Goal: Information Seeking & Learning: Learn about a topic

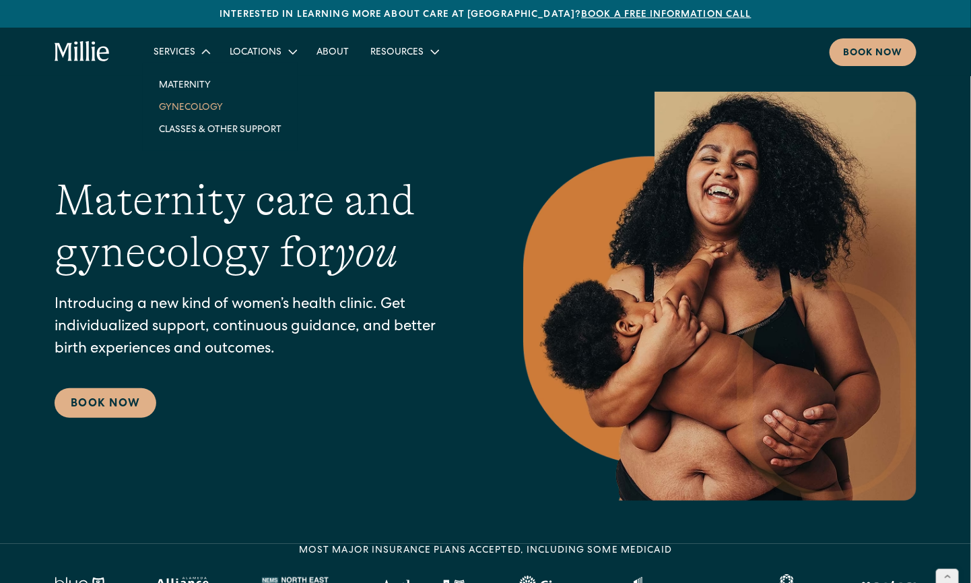
click at [194, 110] on link "Gynecology" at bounding box center [220, 107] width 144 height 22
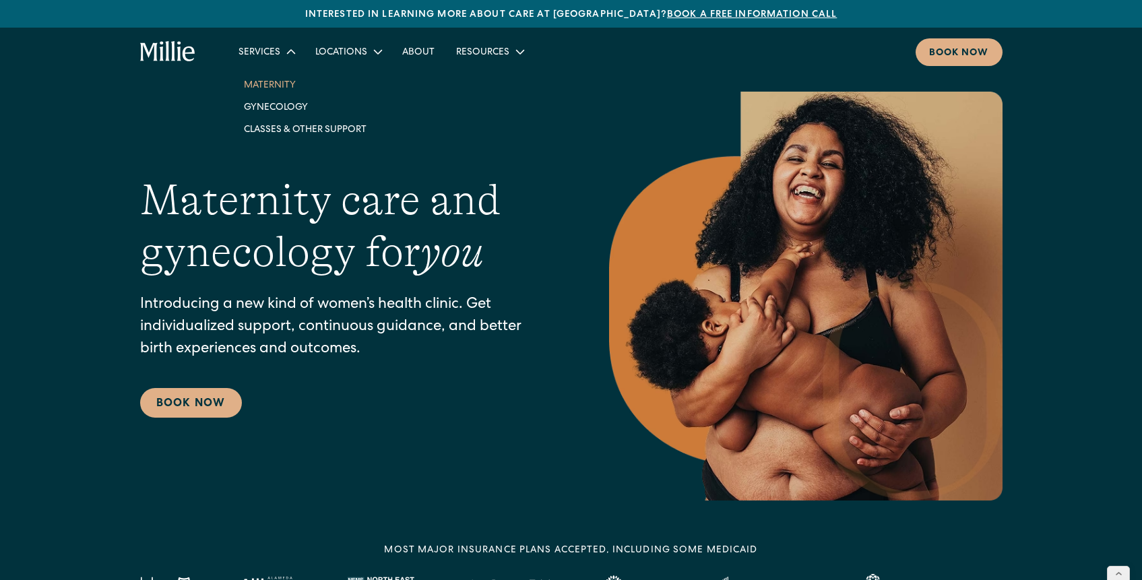
click at [270, 88] on link "Maternity" at bounding box center [305, 84] width 144 height 22
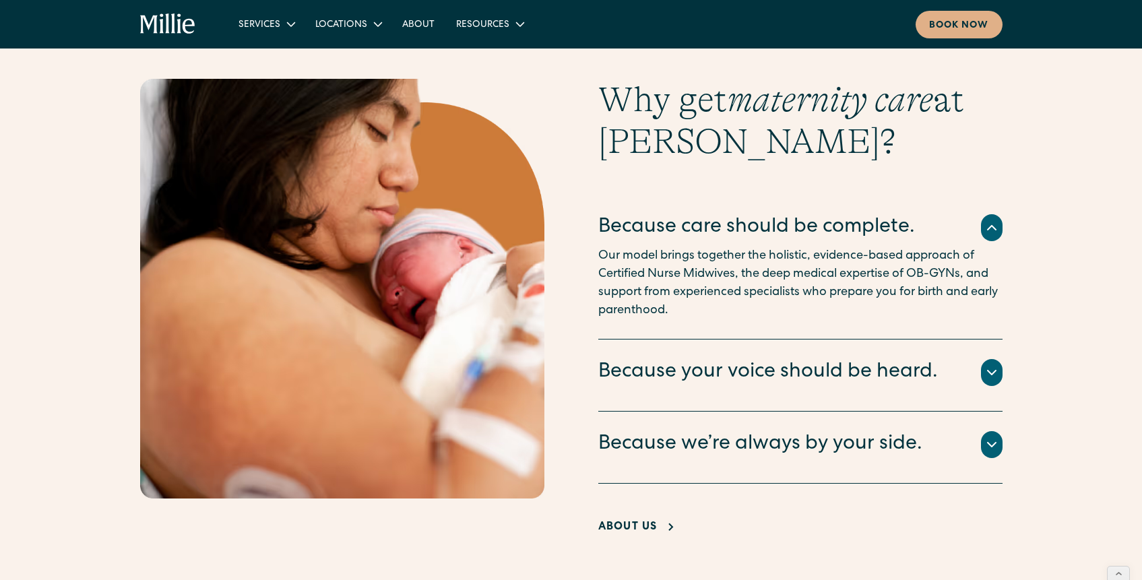
scroll to position [2745, 0]
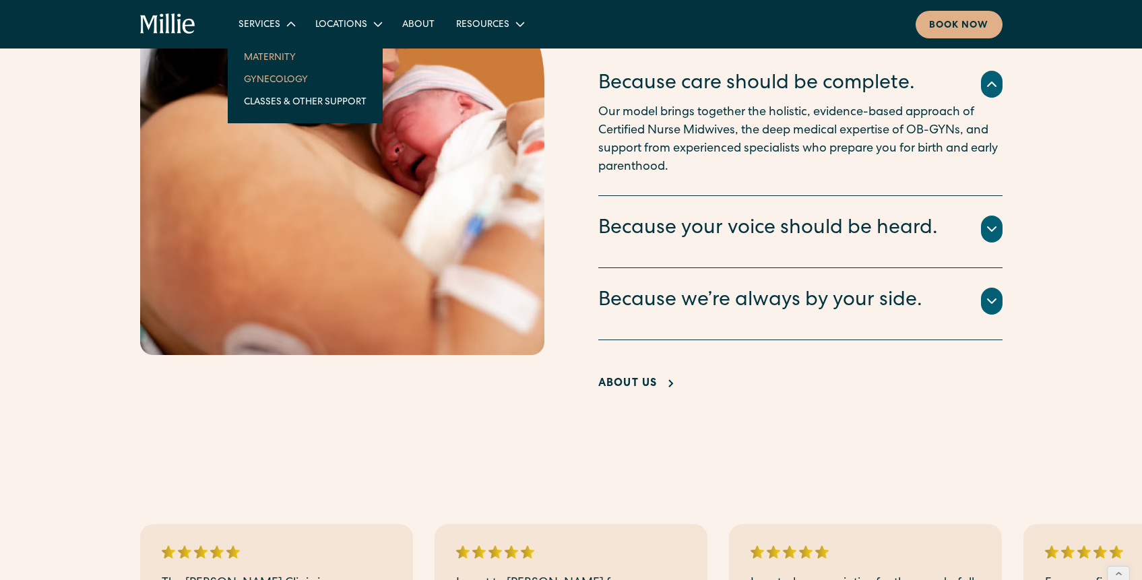
click at [301, 81] on link "Gynecology" at bounding box center [305, 79] width 144 height 22
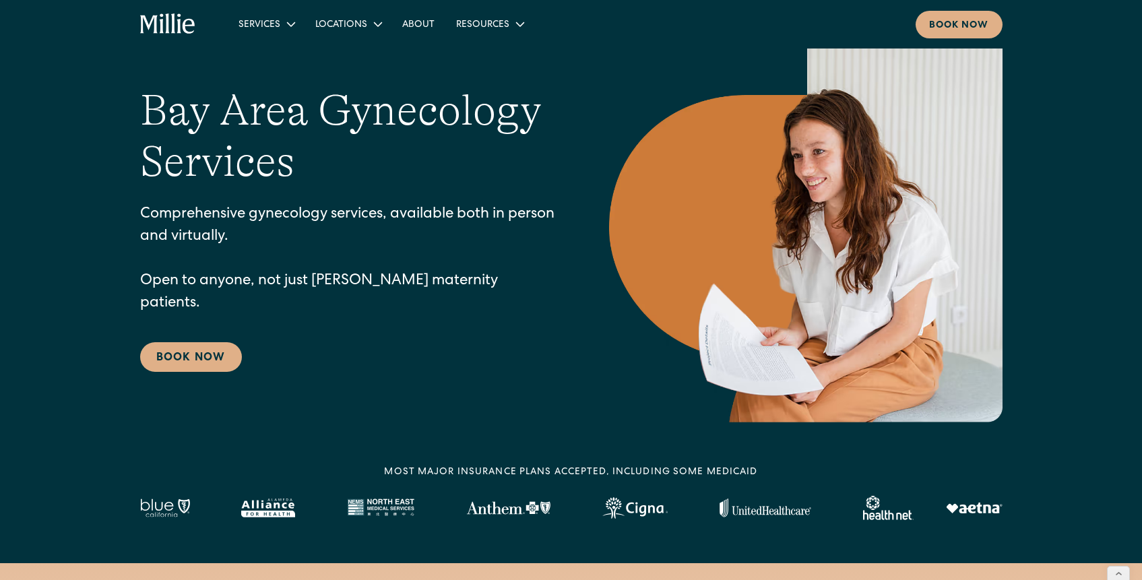
scroll to position [130, 0]
